Goal: Navigation & Orientation: Find specific page/section

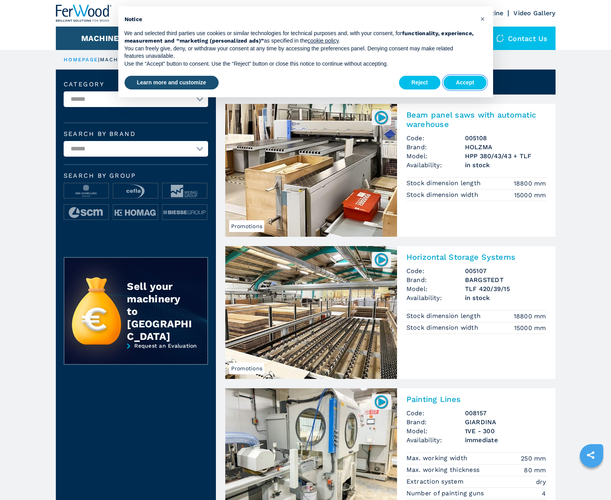
click at [465, 82] on button "Accept" at bounding box center [465, 83] width 43 height 14
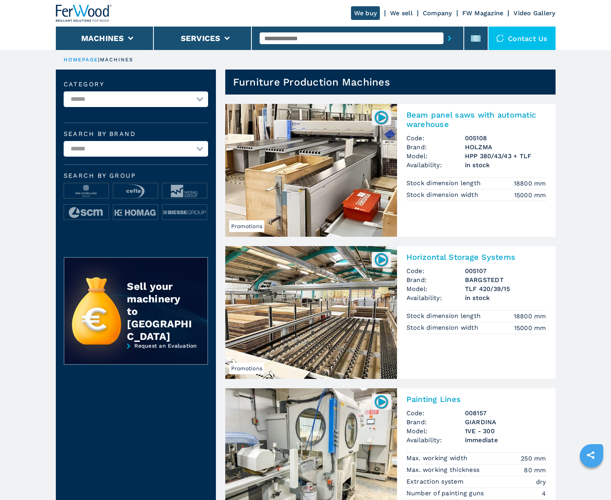
scroll to position [781, 0]
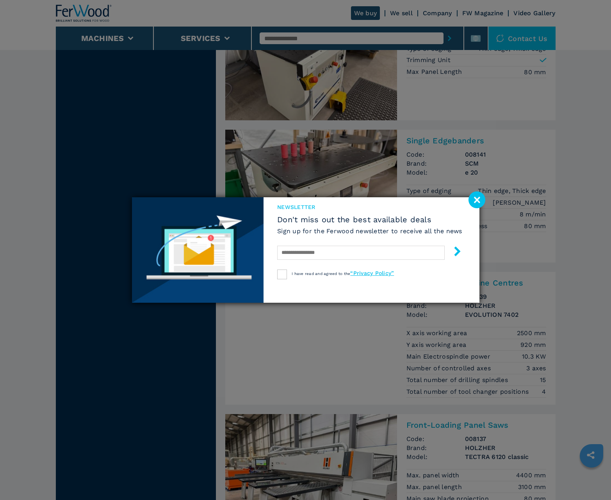
click at [477, 200] on image at bounding box center [477, 199] width 17 height 17
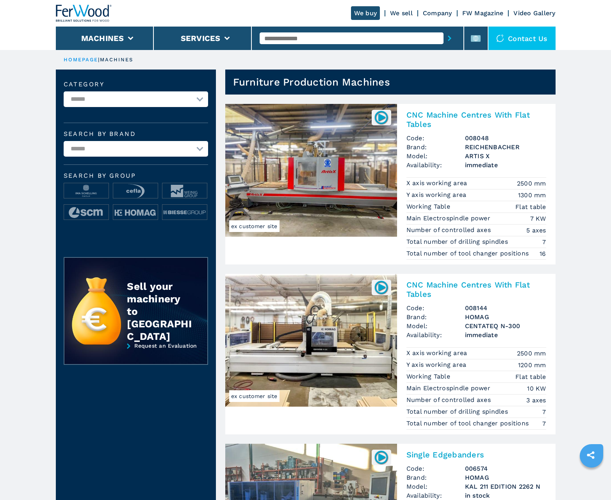
scroll to position [781, 0]
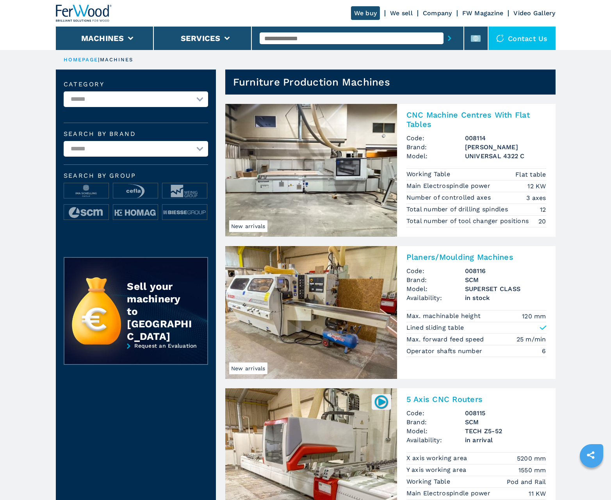
scroll to position [781, 0]
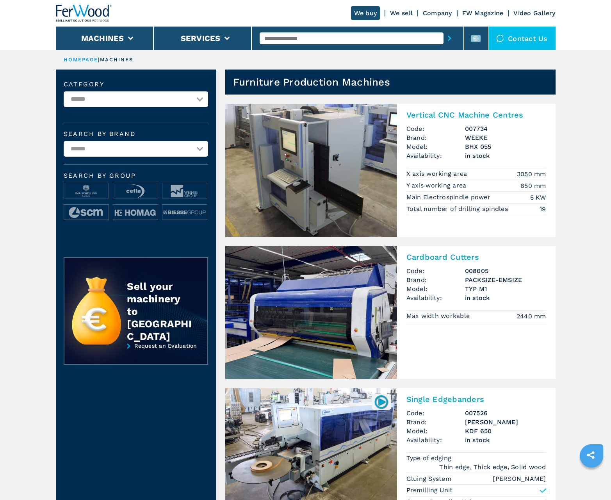
scroll to position [781, 0]
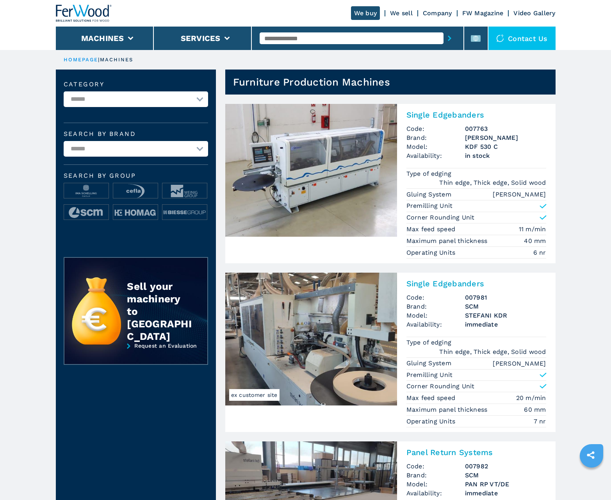
scroll to position [781, 0]
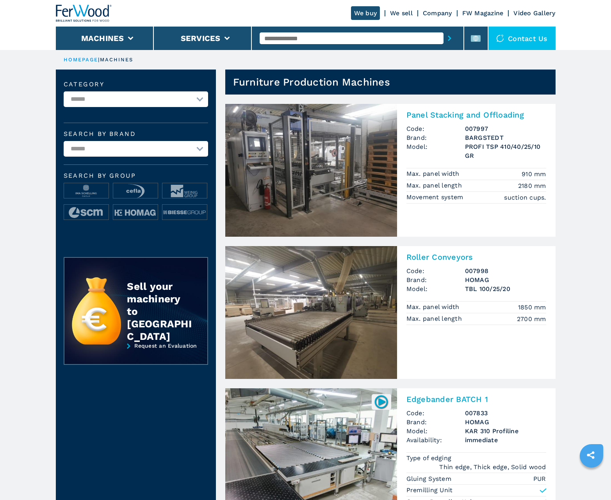
scroll to position [781, 0]
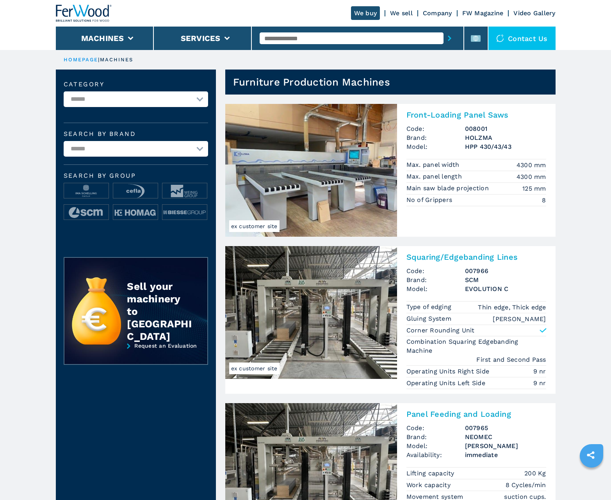
scroll to position [781, 0]
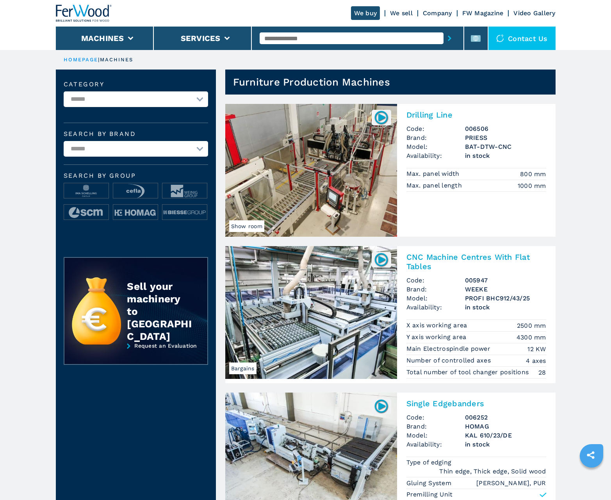
scroll to position [781, 0]
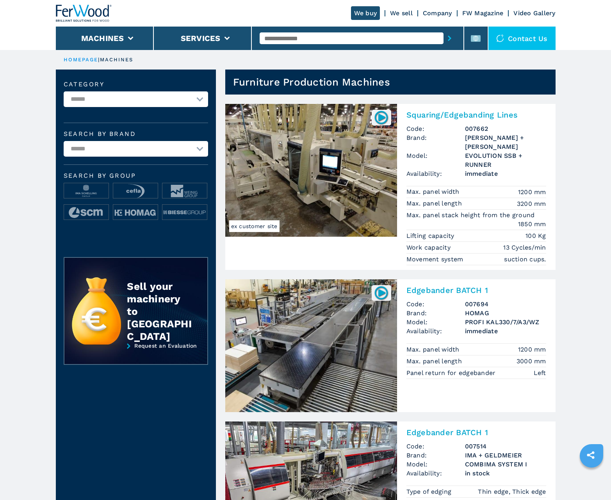
scroll to position [781, 0]
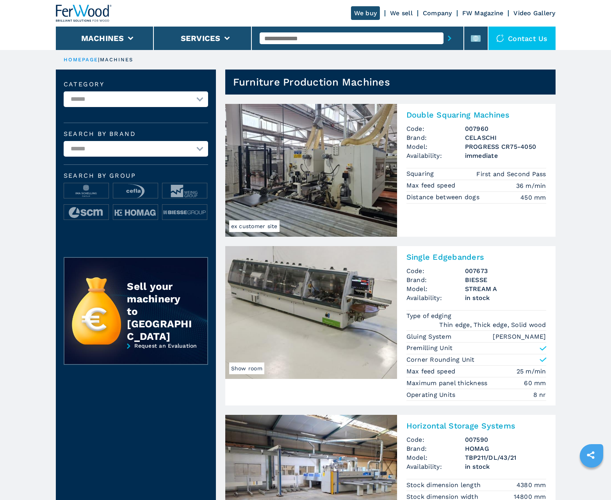
scroll to position [781, 0]
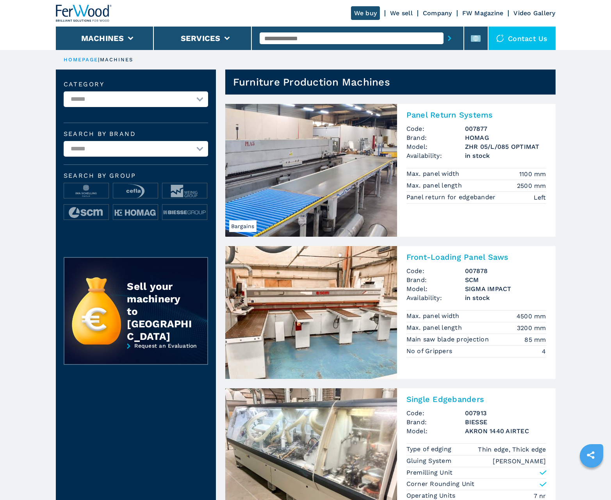
scroll to position [781, 0]
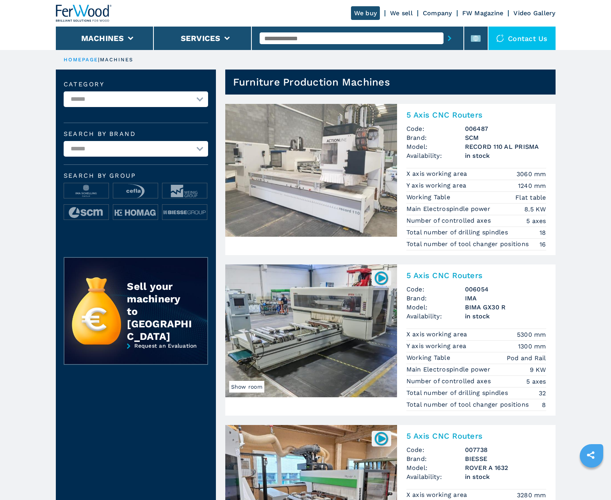
scroll to position [781, 0]
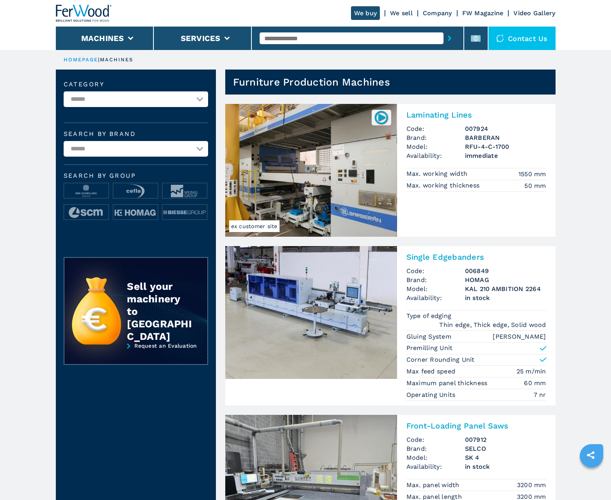
scroll to position [781, 0]
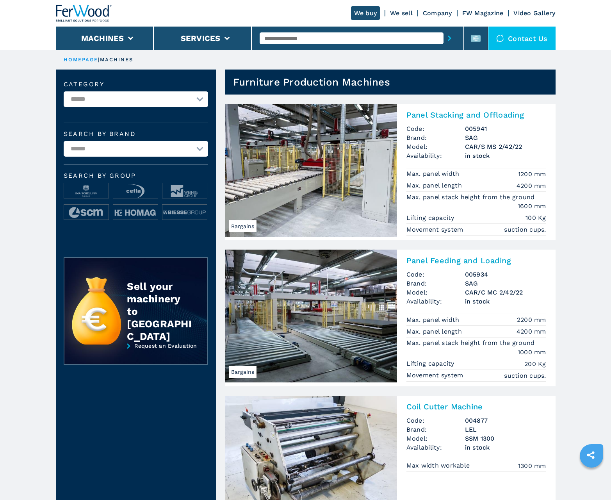
scroll to position [781, 0]
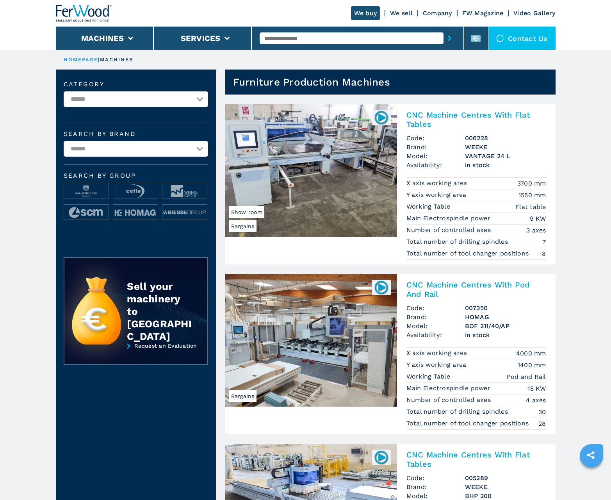
scroll to position [781, 0]
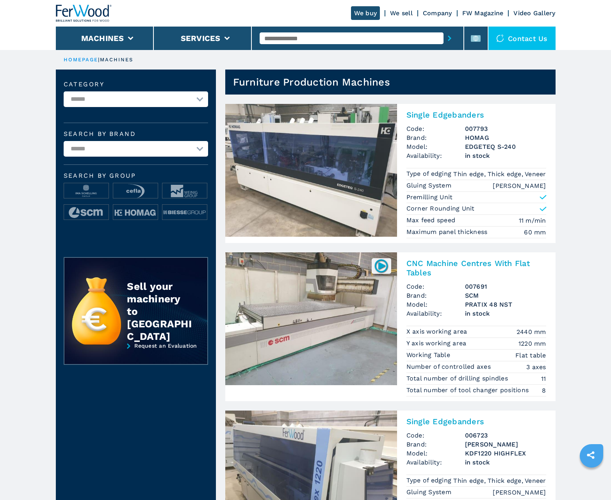
scroll to position [781, 0]
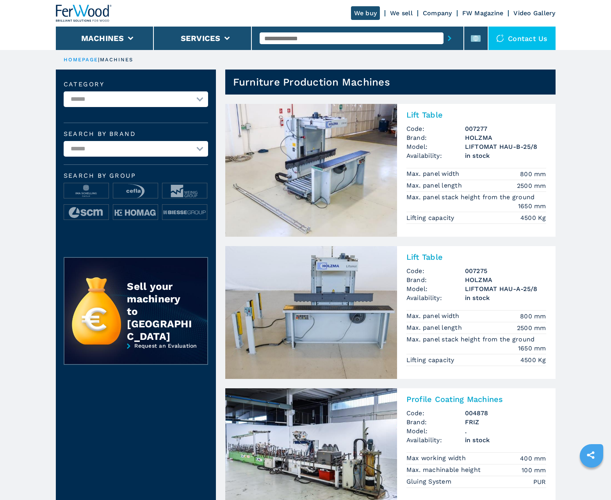
scroll to position [781, 0]
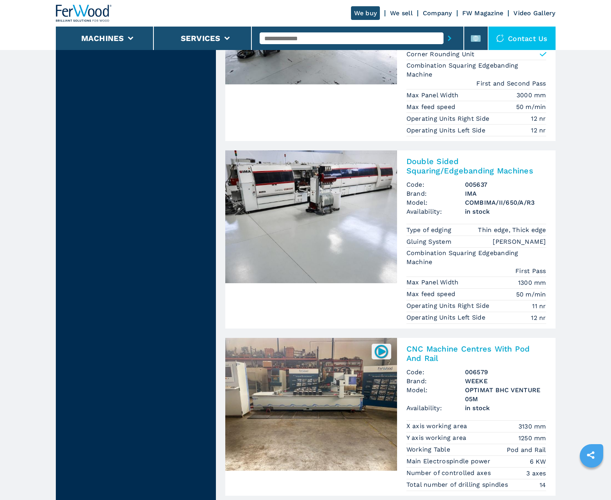
scroll to position [1593, 0]
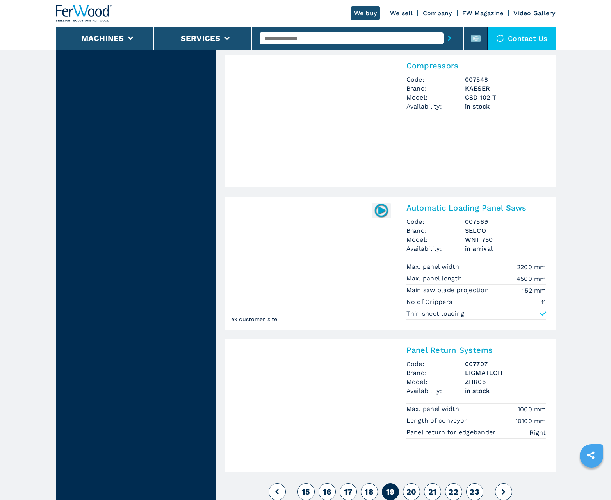
click at [411, 491] on span "20" at bounding box center [412, 491] width 10 height 9
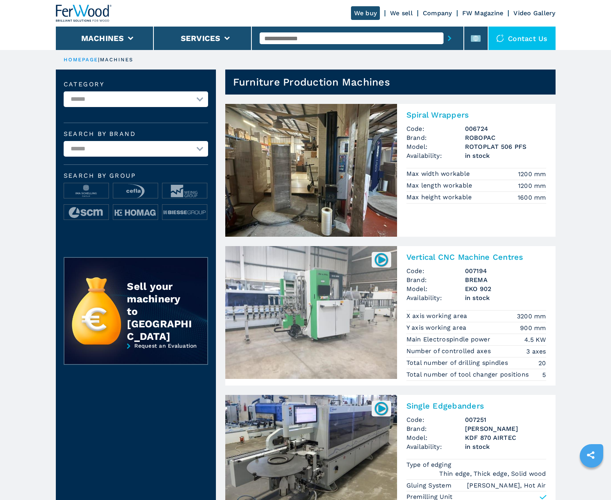
scroll to position [781, 0]
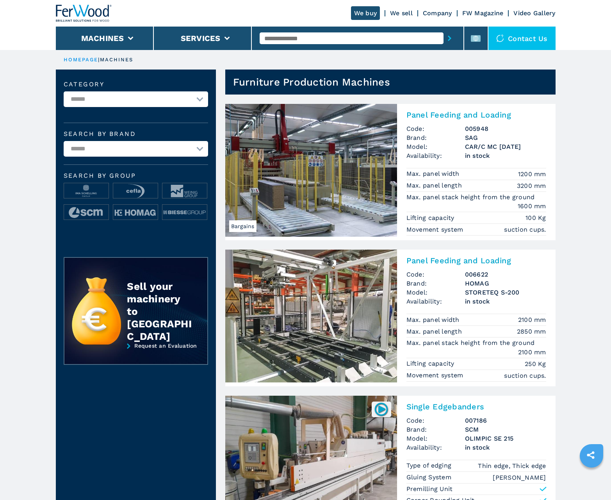
scroll to position [781, 0]
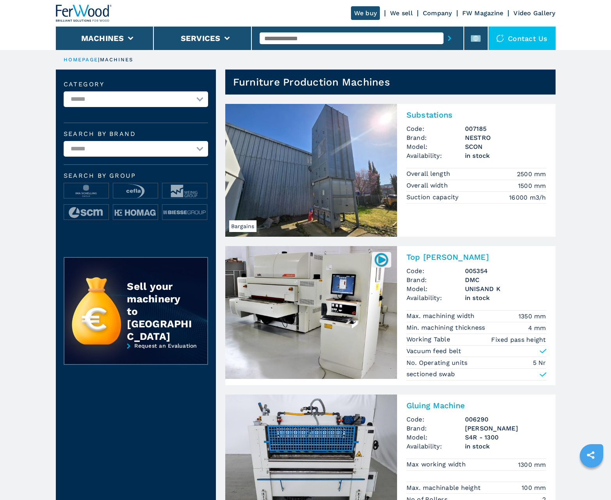
scroll to position [781, 0]
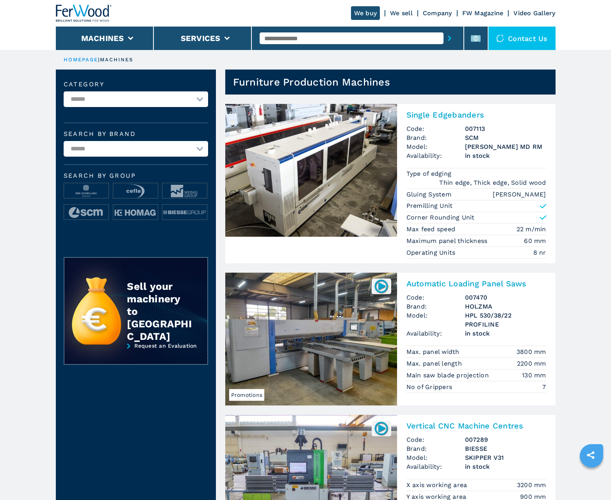
scroll to position [781, 0]
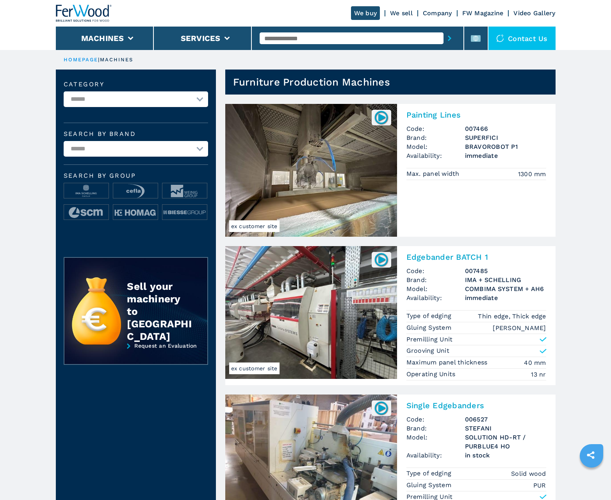
scroll to position [781, 0]
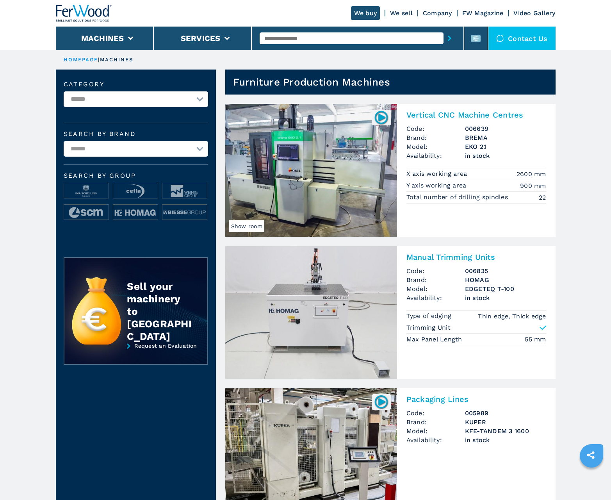
scroll to position [781, 0]
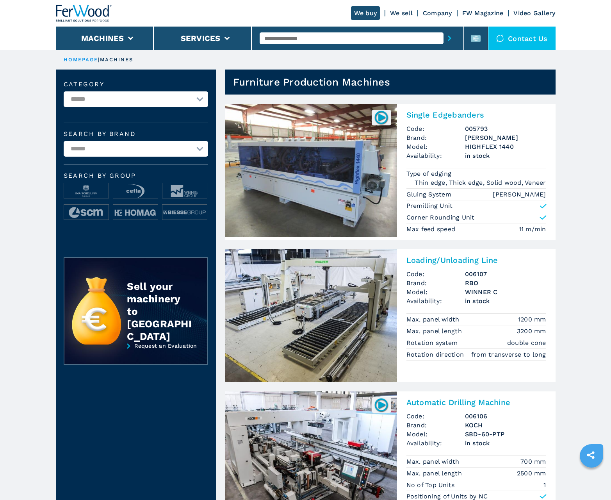
scroll to position [781, 0]
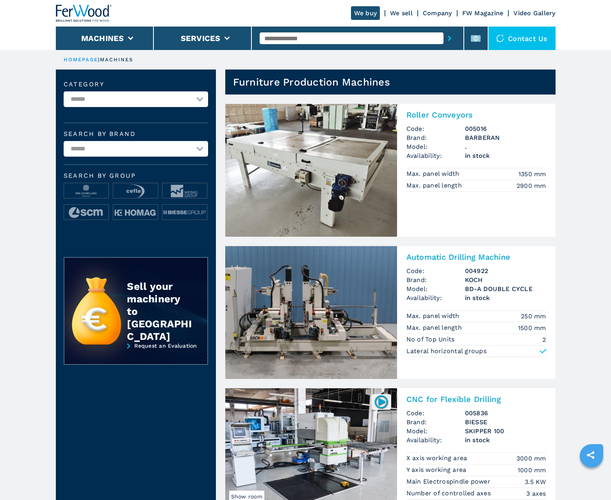
scroll to position [781, 0]
